Goal: Find specific page/section: Find specific page/section

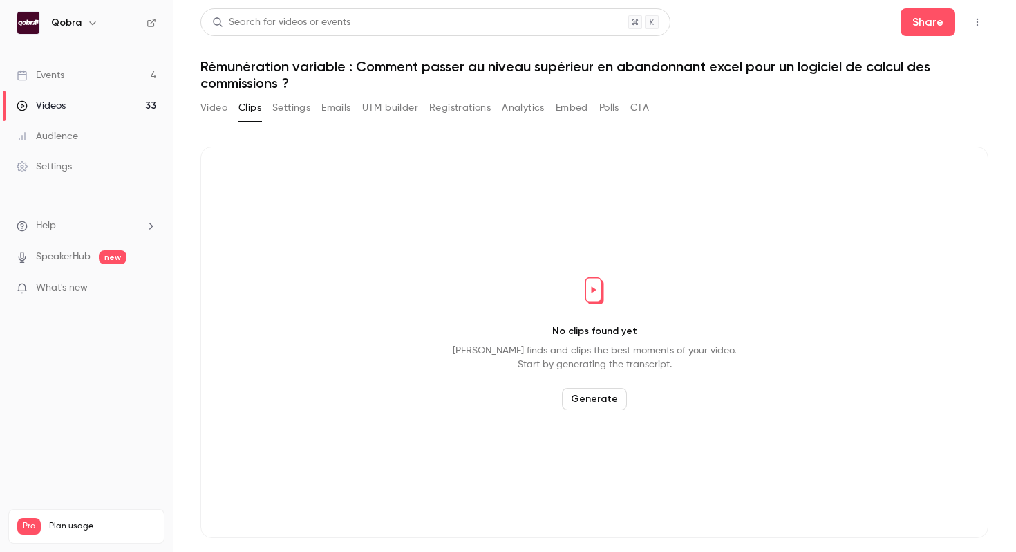
click at [134, 73] on link "Events 4" at bounding box center [86, 75] width 173 height 30
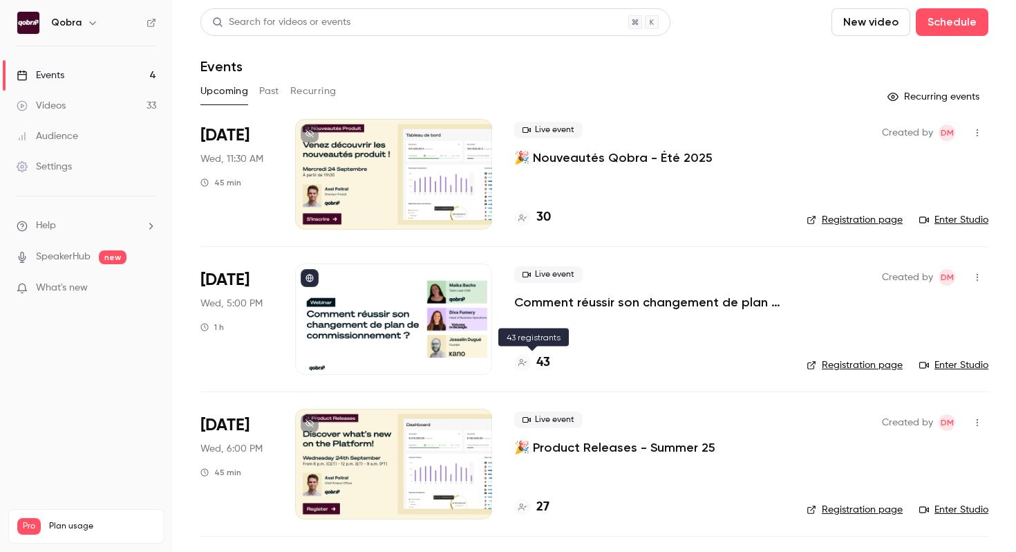
click at [547, 368] on h4 "43" at bounding box center [543, 362] width 14 height 19
